Goal: Task Accomplishment & Management: Manage account settings

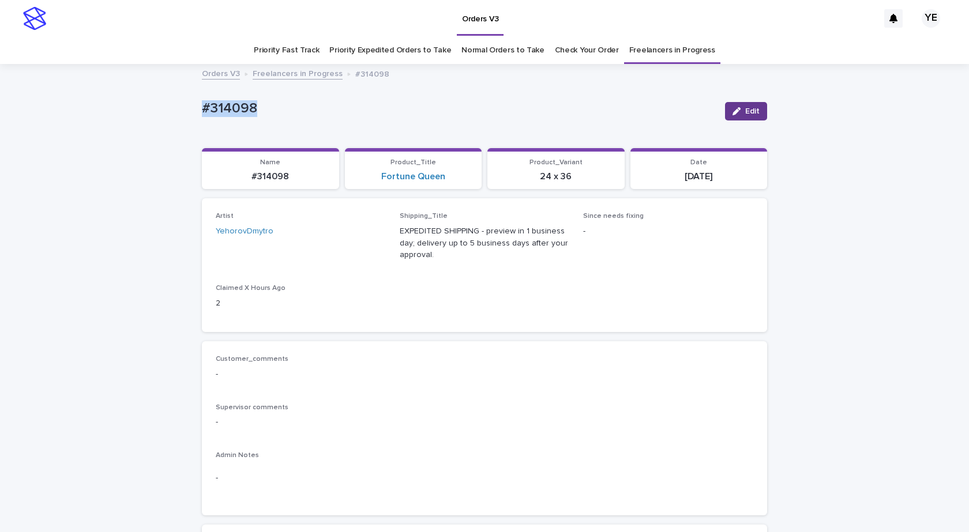
click at [740, 106] on button "Edit" at bounding box center [746, 111] width 42 height 18
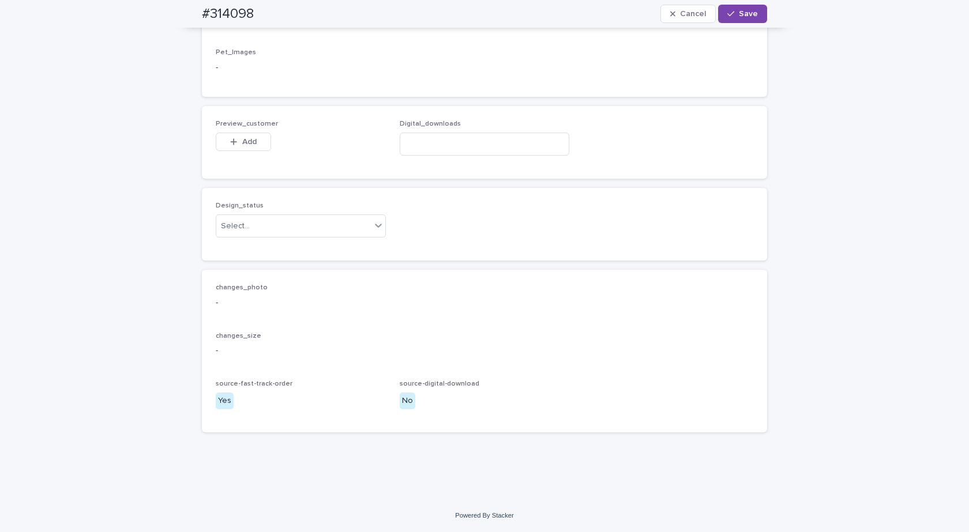
scroll to position [722, 0]
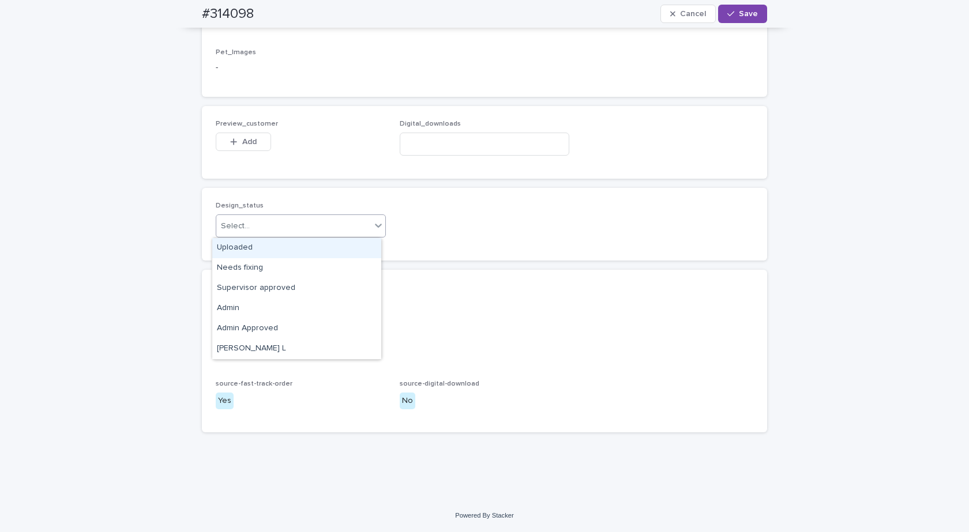
click at [260, 227] on div "Select..." at bounding box center [293, 226] width 155 height 19
click at [227, 253] on div "Uploaded" at bounding box center [296, 248] width 169 height 20
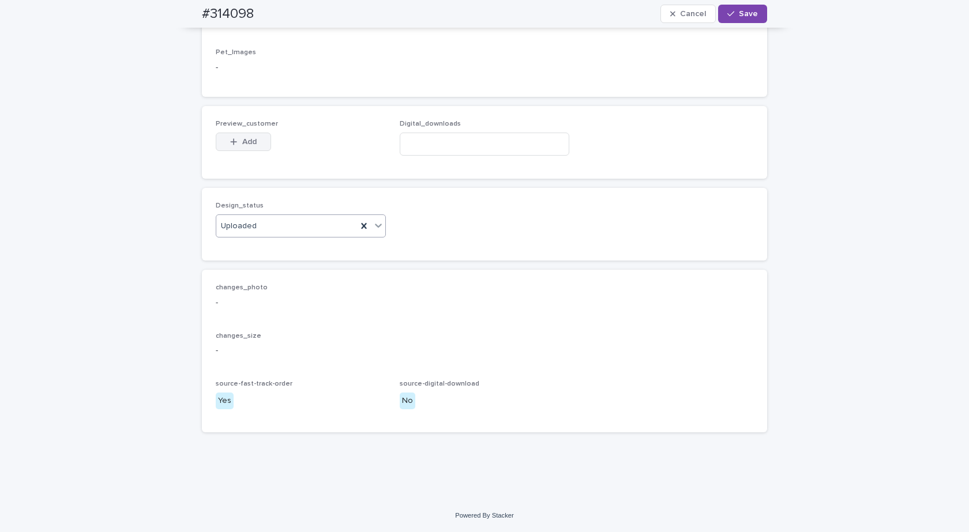
click at [242, 141] on span "Add" at bounding box center [249, 142] width 14 height 8
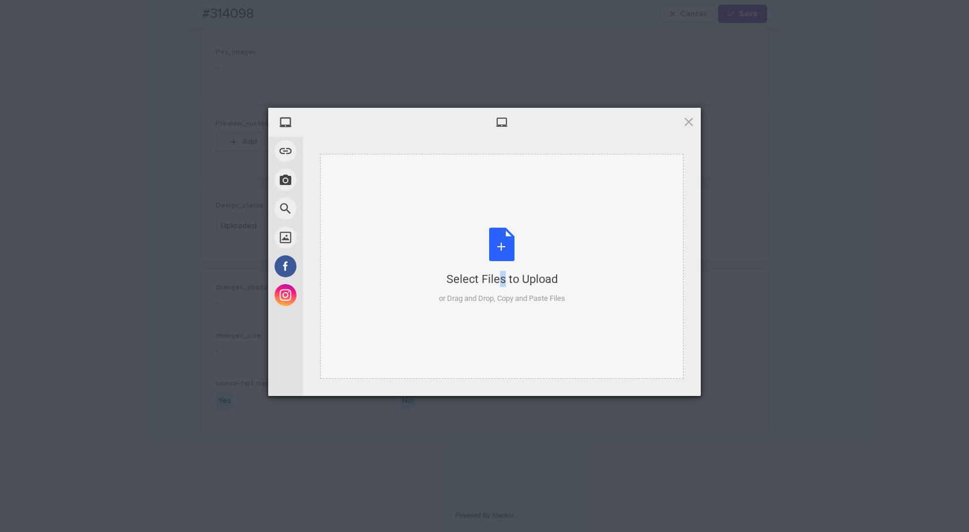
click at [481, 198] on div "Select Files to Upload or Drag and Drop, Copy and Paste Files" at bounding box center [501, 266] width 363 height 225
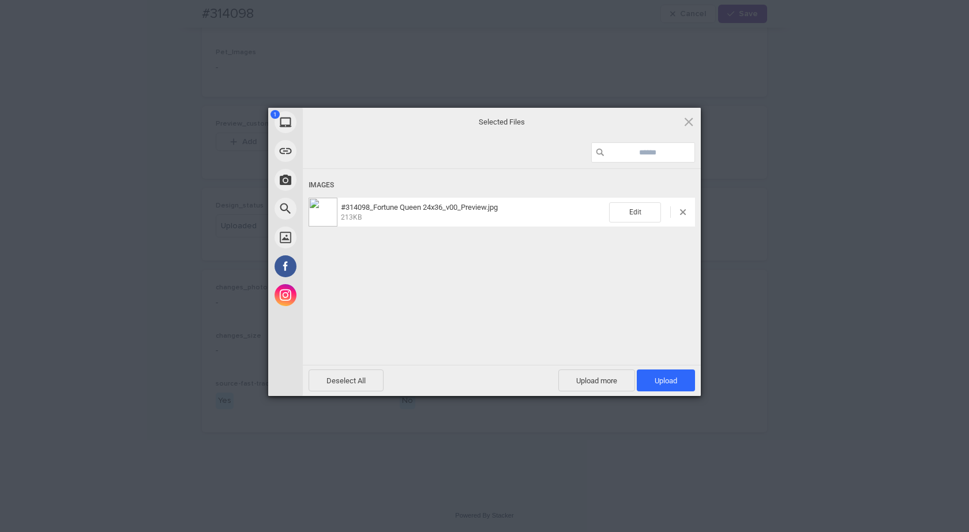
click at [663, 370] on span "Upload 1" at bounding box center [666, 381] width 58 height 22
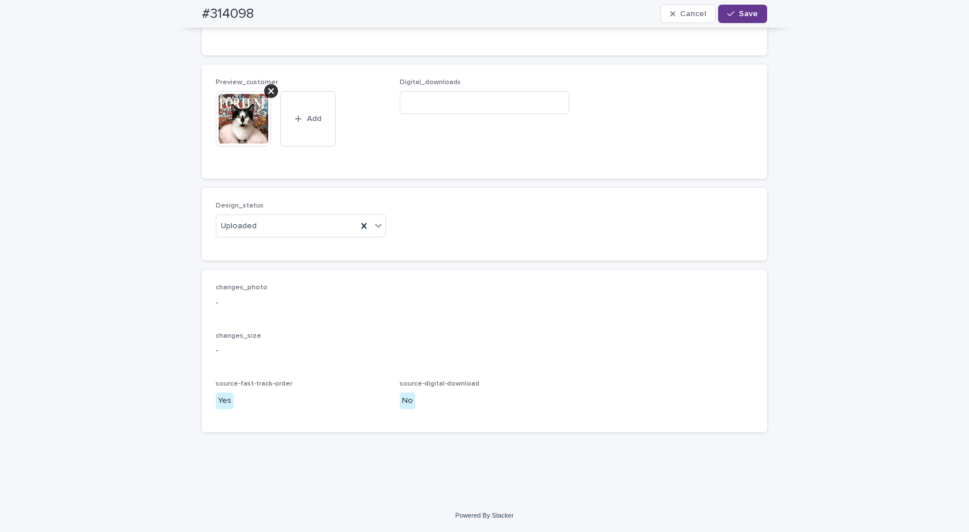
click at [745, 10] on span "Save" at bounding box center [748, 14] width 19 height 8
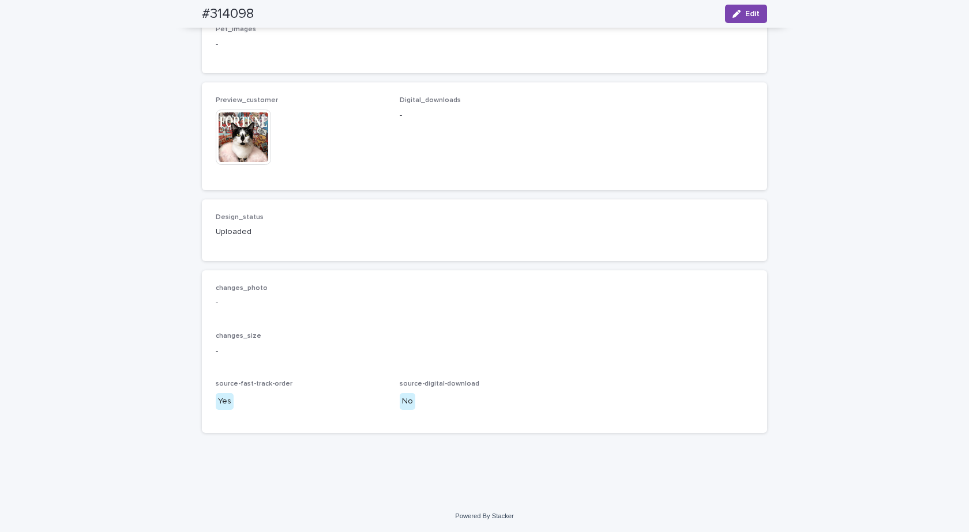
click at [228, 155] on img at bounding box center [243, 137] width 55 height 55
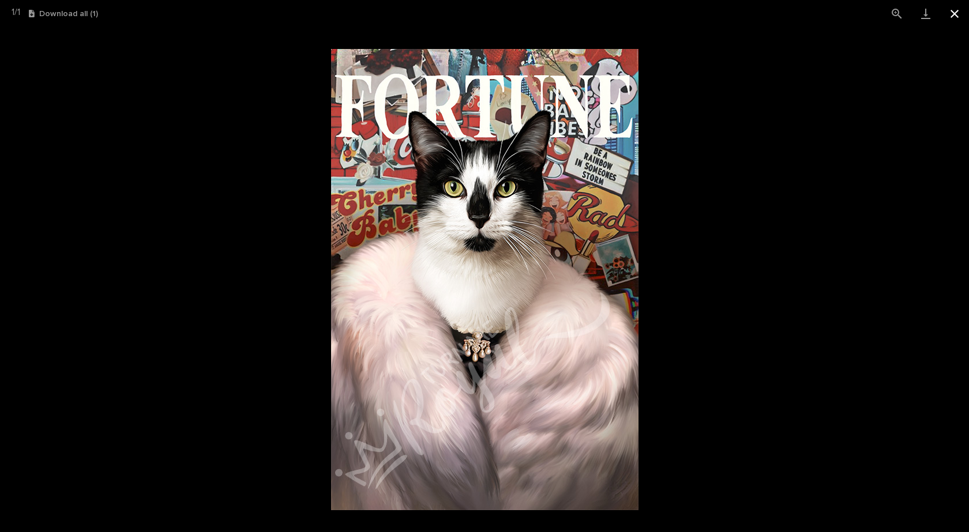
click at [955, 13] on button "Close gallery" at bounding box center [954, 13] width 29 height 27
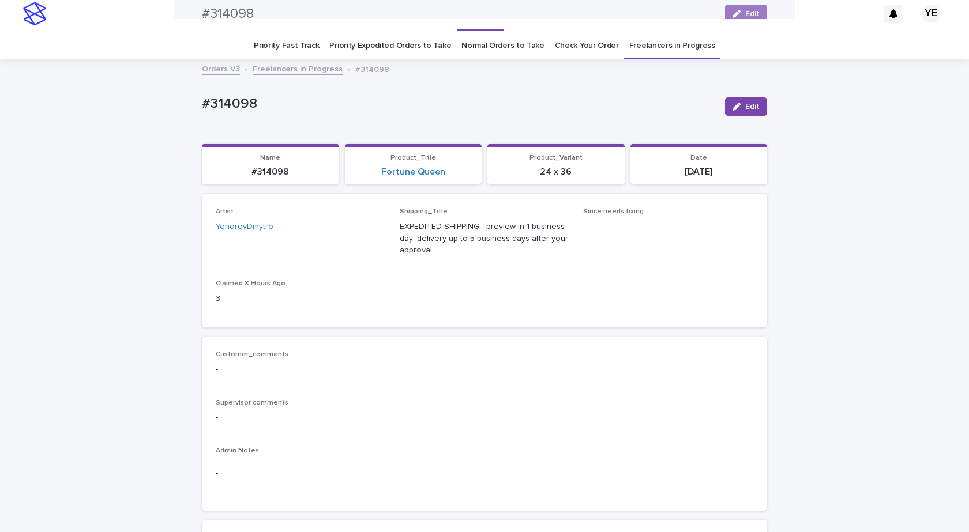
scroll to position [0, 0]
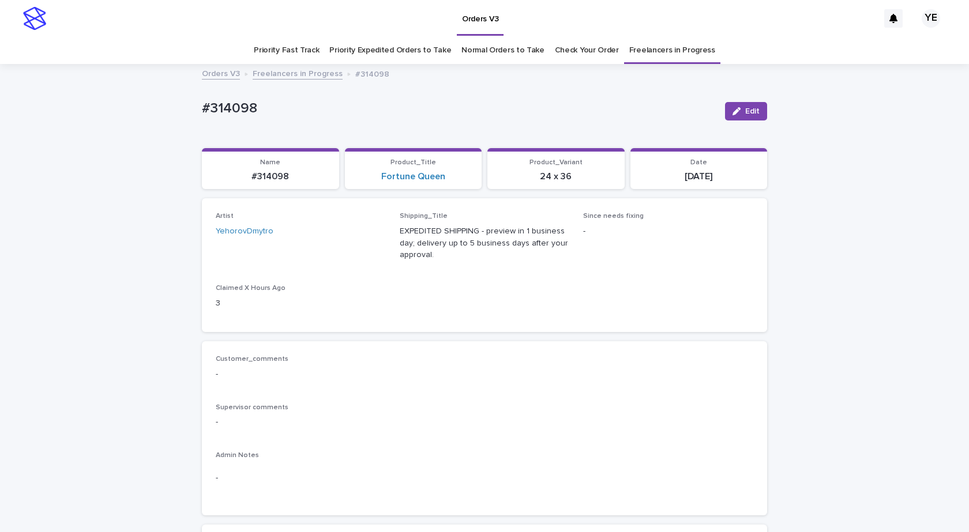
click at [290, 73] on link "Freelancers in Progress" at bounding box center [298, 72] width 90 height 13
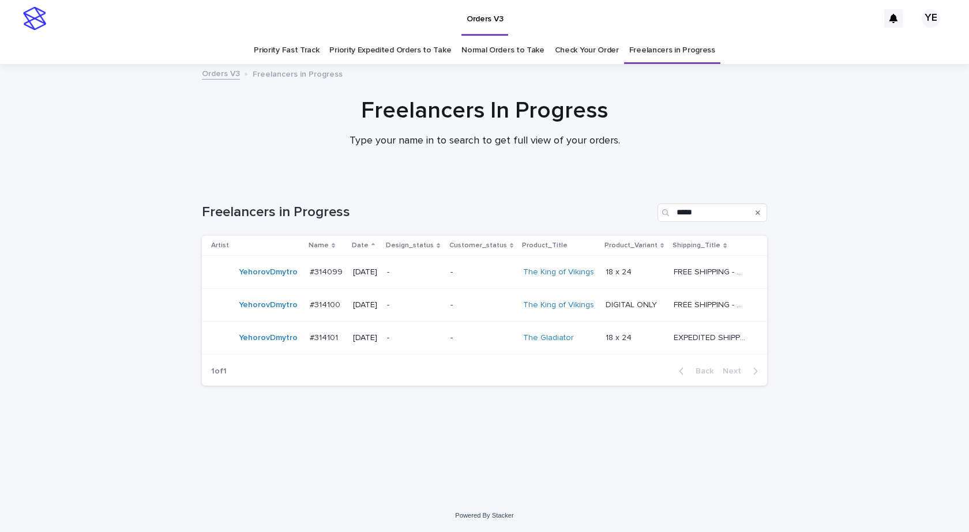
click at [265, 283] on div "YehorovDmytro" at bounding box center [255, 272] width 89 height 23
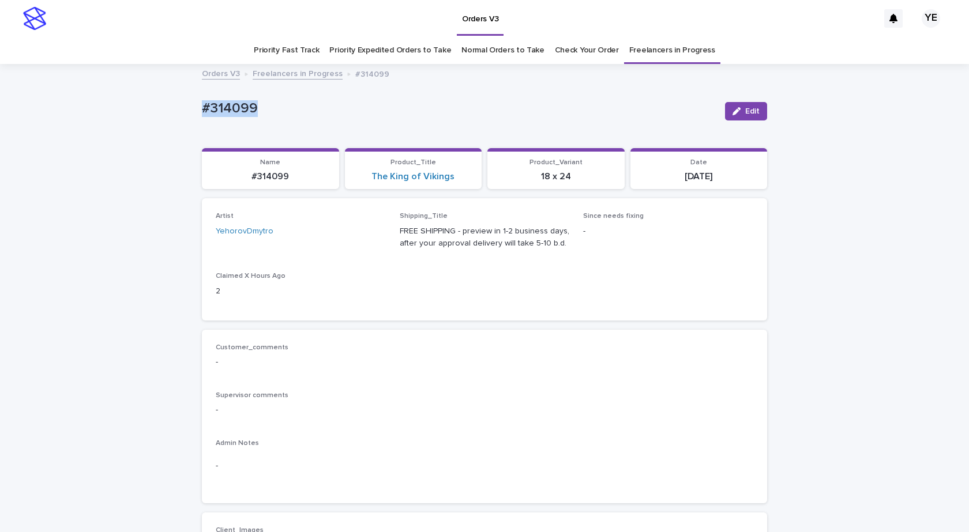
drag, startPoint x: 251, startPoint y: 111, endPoint x: 128, endPoint y: 114, distance: 122.9
copy p "#314099"
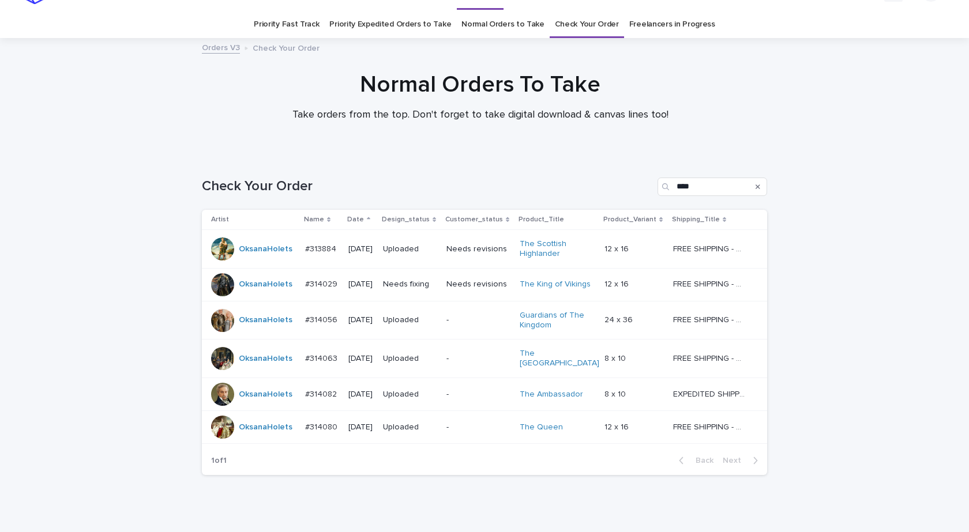
scroll to position [63, 0]
